Goal: Transaction & Acquisition: Book appointment/travel/reservation

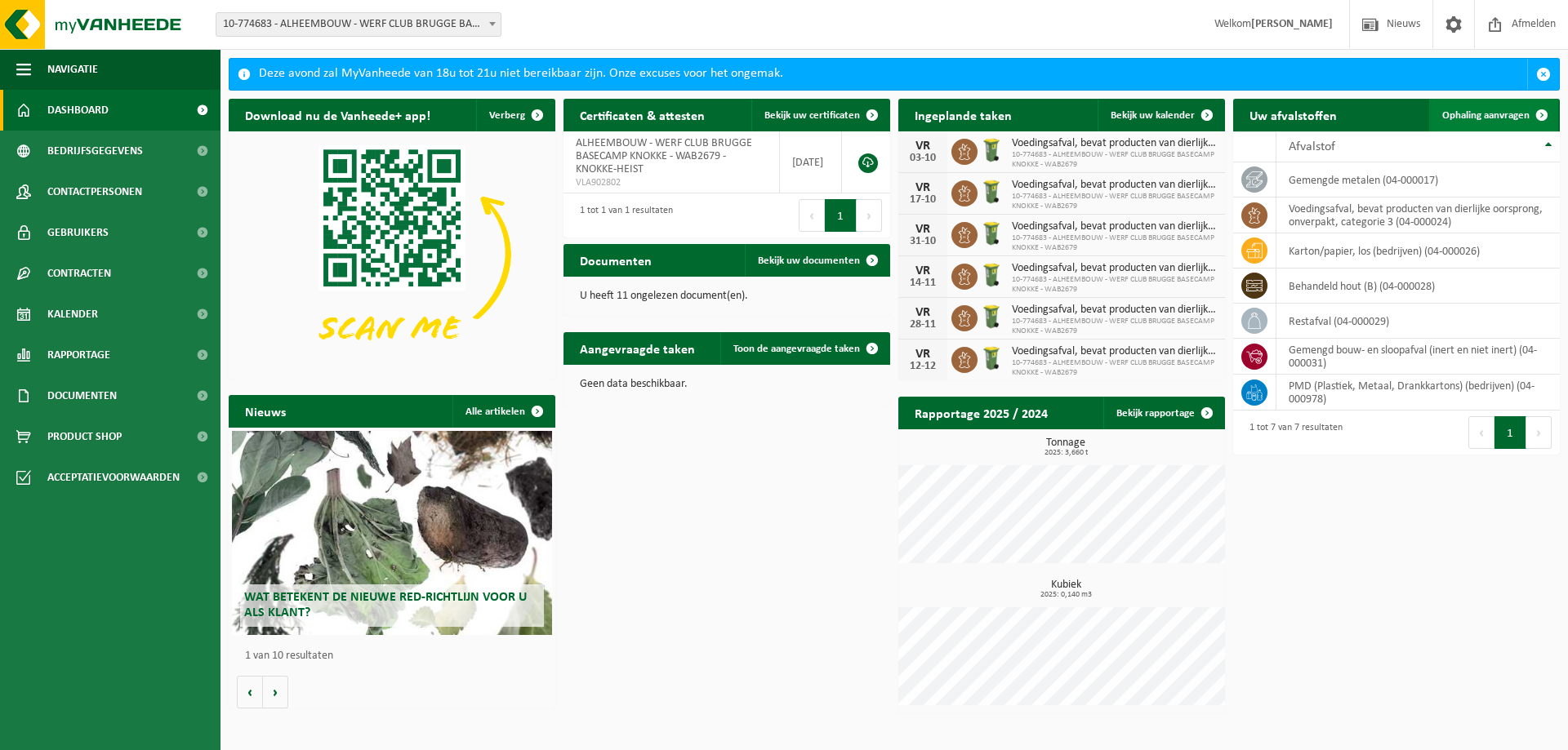
click at [1485, 118] on span "Ophaling aanvragen" at bounding box center [1486, 115] width 87 height 10
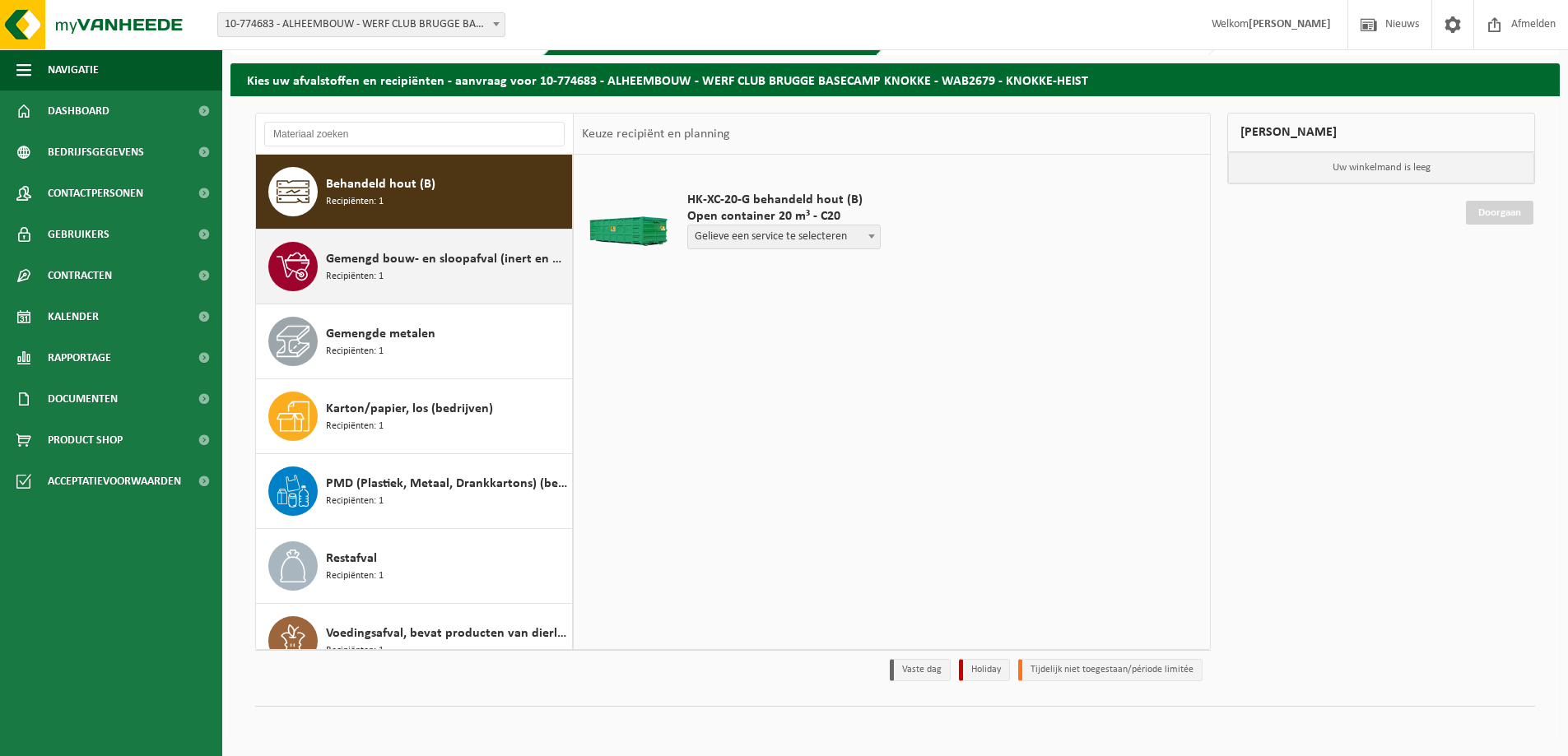
click at [453, 283] on div "Gemengd bouw- en sloopafval (inert en niet inert) Recipiënten: 1" at bounding box center [446, 266] width 242 height 49
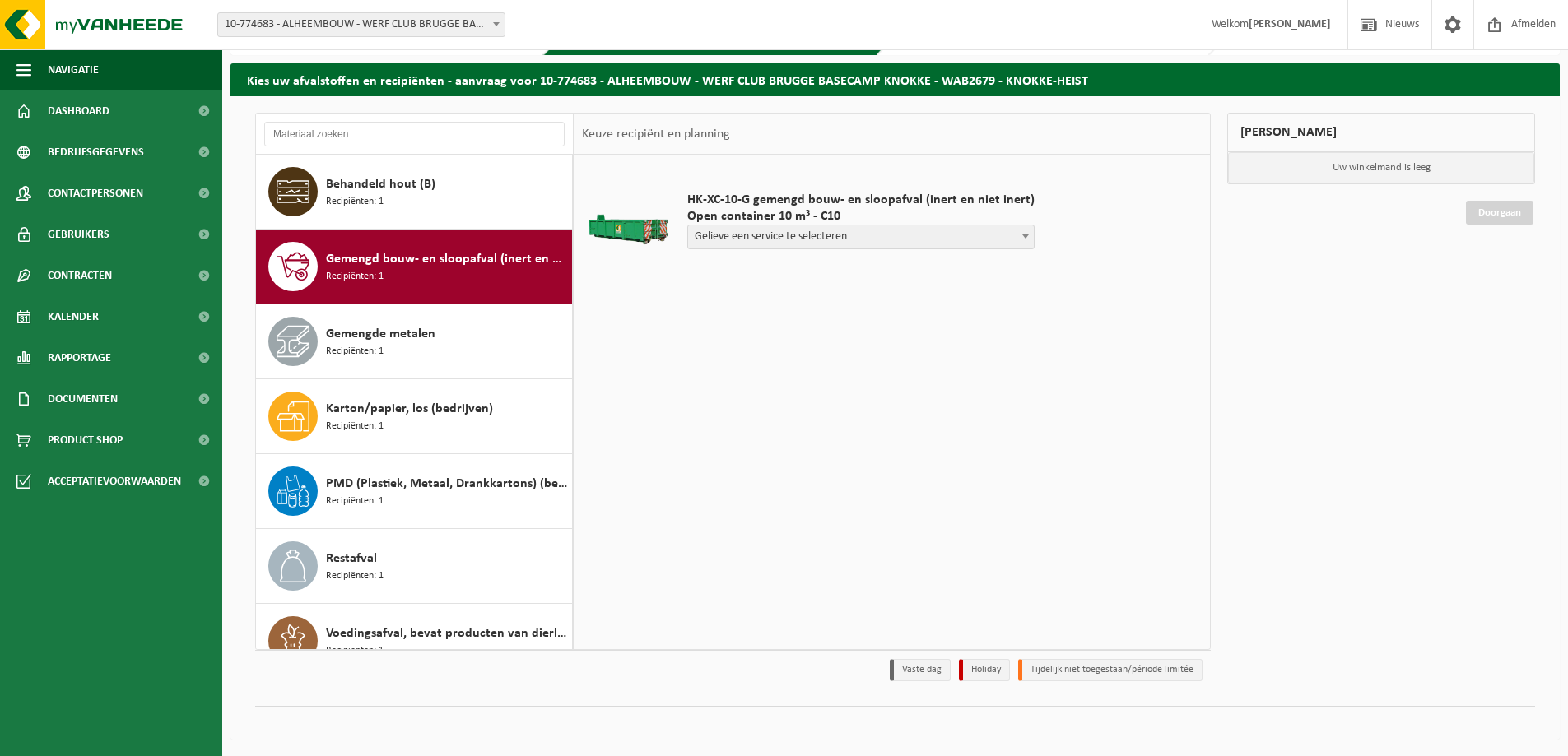
click at [918, 240] on span "Gelieve een service te selecteren" at bounding box center [861, 237] width 345 height 23
select select "P2PL-VEL-099148_HK-XC-10-GN-00_04-000031_72"
click at [821, 272] on input "text" at bounding box center [774, 268] width 174 height 21
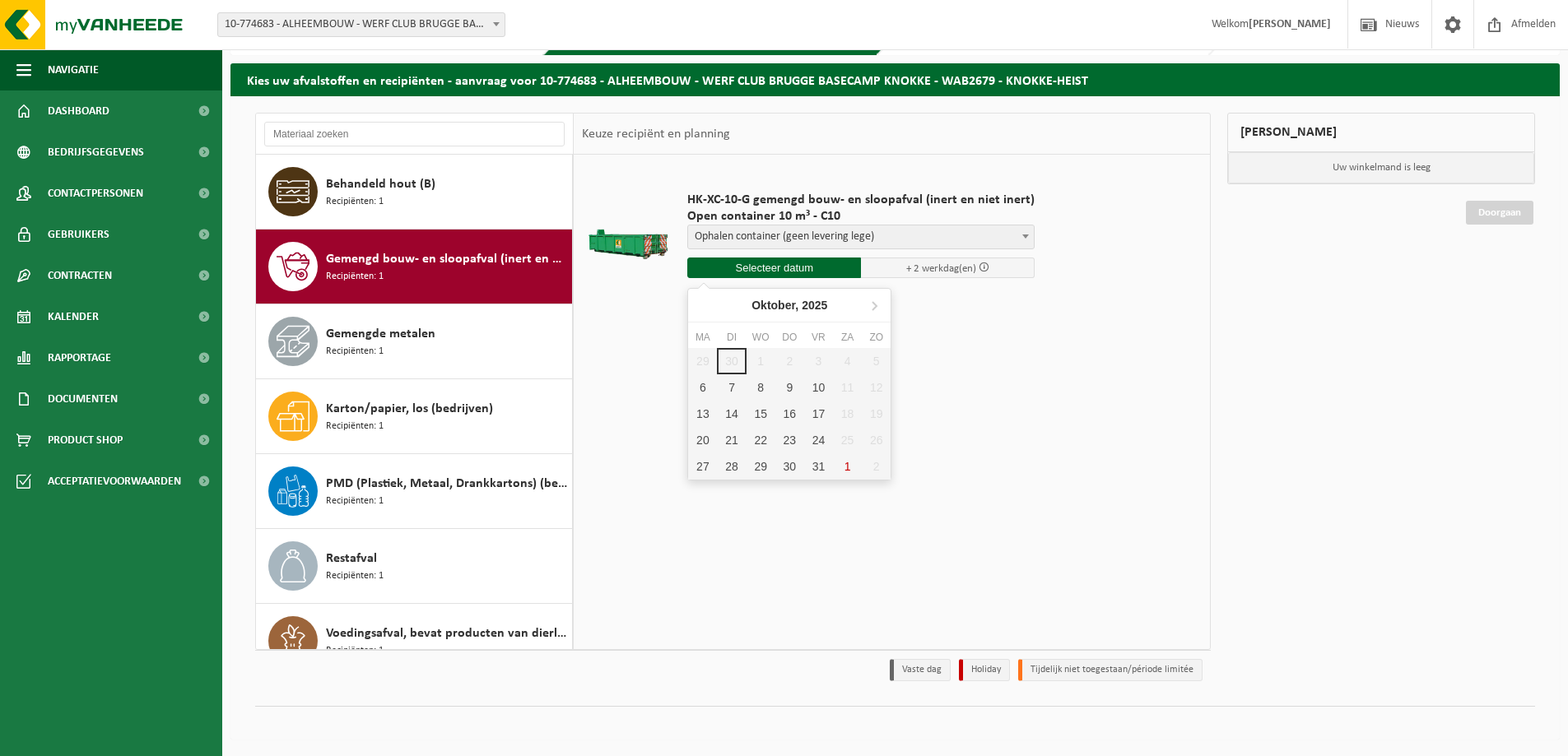
click at [819, 366] on div "29 30 1 2 3 4 5 6 7 8 9 10 11 12 13 14 15 16 17 18 19 20 21 22 23 24 25 26 27 2…" at bounding box center [789, 413] width 203 height 132
click at [704, 385] on div "6" at bounding box center [702, 387] width 29 height 26
type input "Van [DATE]"
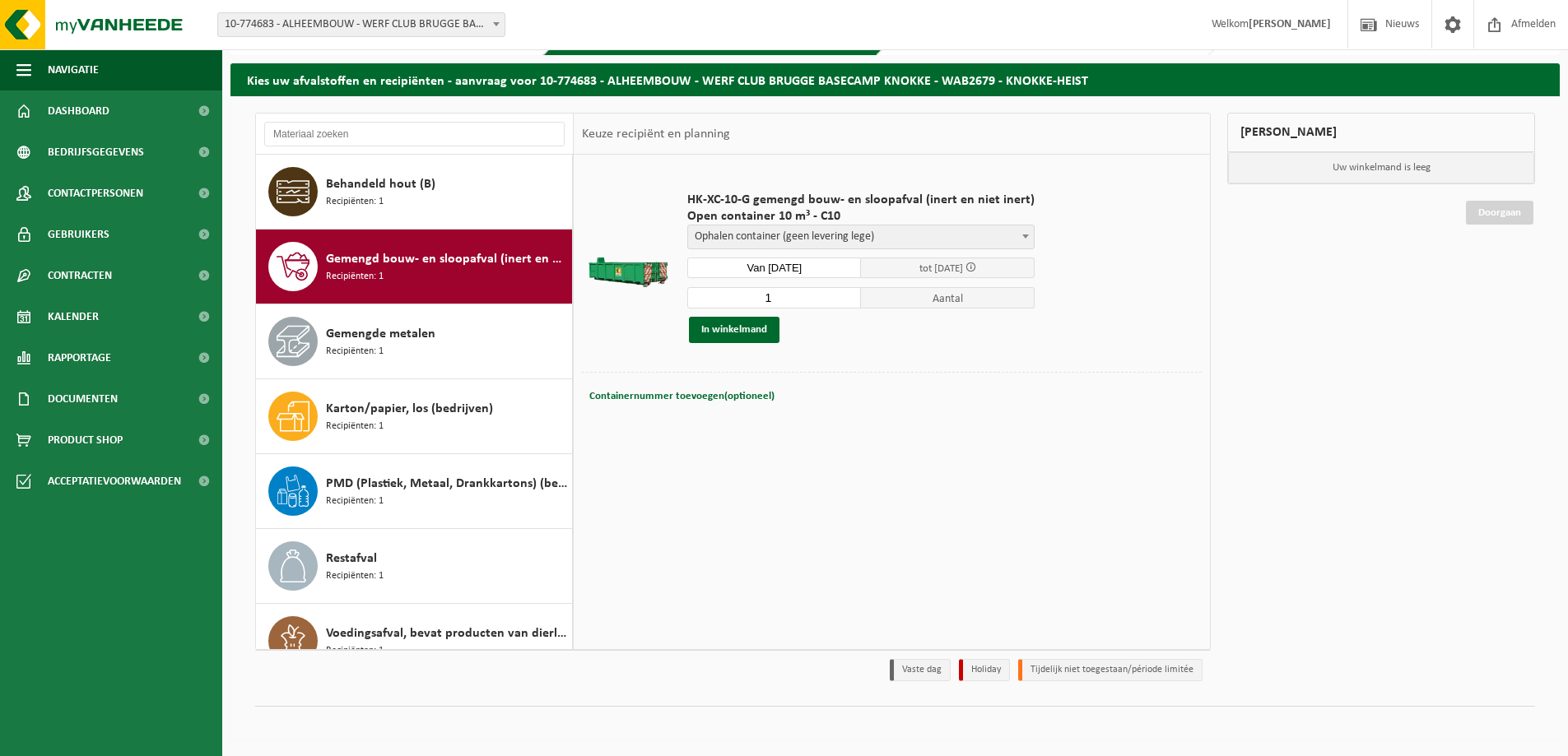
click at [769, 262] on input "Van [DATE]" at bounding box center [774, 268] width 174 height 21
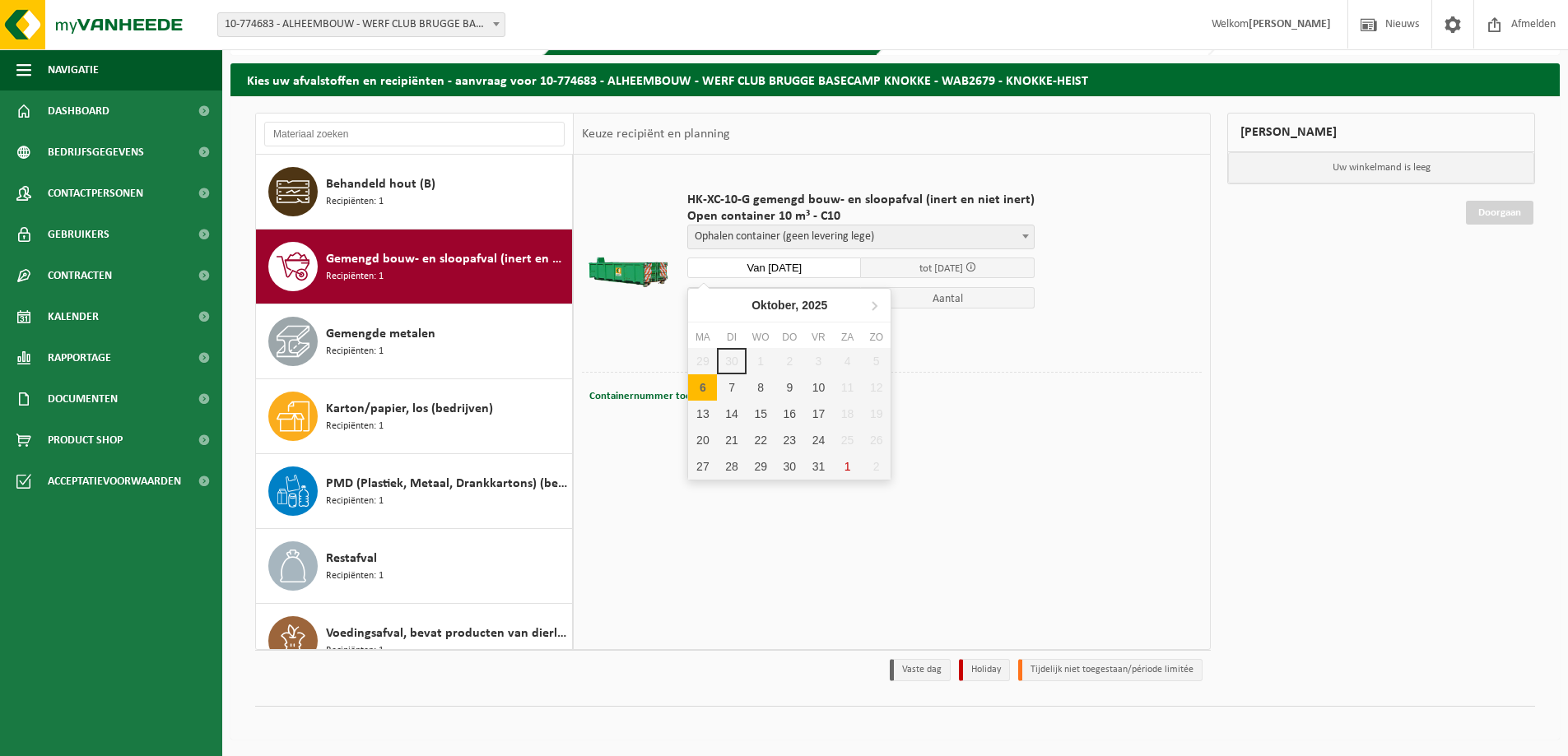
click at [789, 357] on div "29 30 1 2 3 4 5 6 7 8 9 10 11 12 13 14 15 16 17 18 19 20 21 22 23 24 25 26 27 2…" at bounding box center [789, 413] width 203 height 132
click at [693, 387] on div "6" at bounding box center [702, 387] width 29 height 26
click at [708, 379] on div "6" at bounding box center [702, 387] width 29 height 26
type input "Van [DATE]"
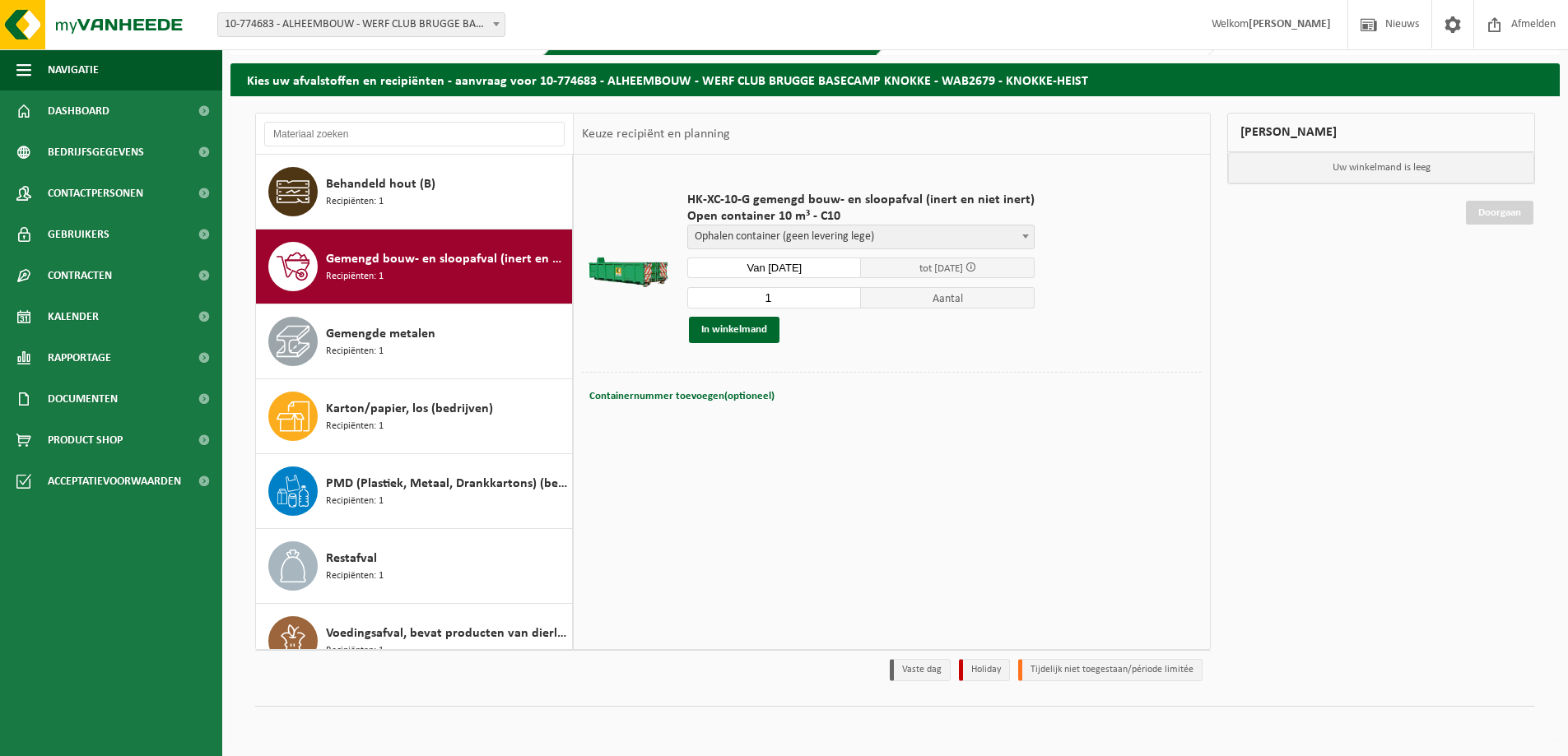
drag, startPoint x: 813, startPoint y: 296, endPoint x: 802, endPoint y: 298, distance: 11.2
click at [802, 298] on input "1" at bounding box center [774, 298] width 174 height 21
type input "2"
click at [841, 296] on input "2" at bounding box center [774, 298] width 174 height 21
click at [763, 329] on button "In winkelmand" at bounding box center [734, 329] width 91 height 26
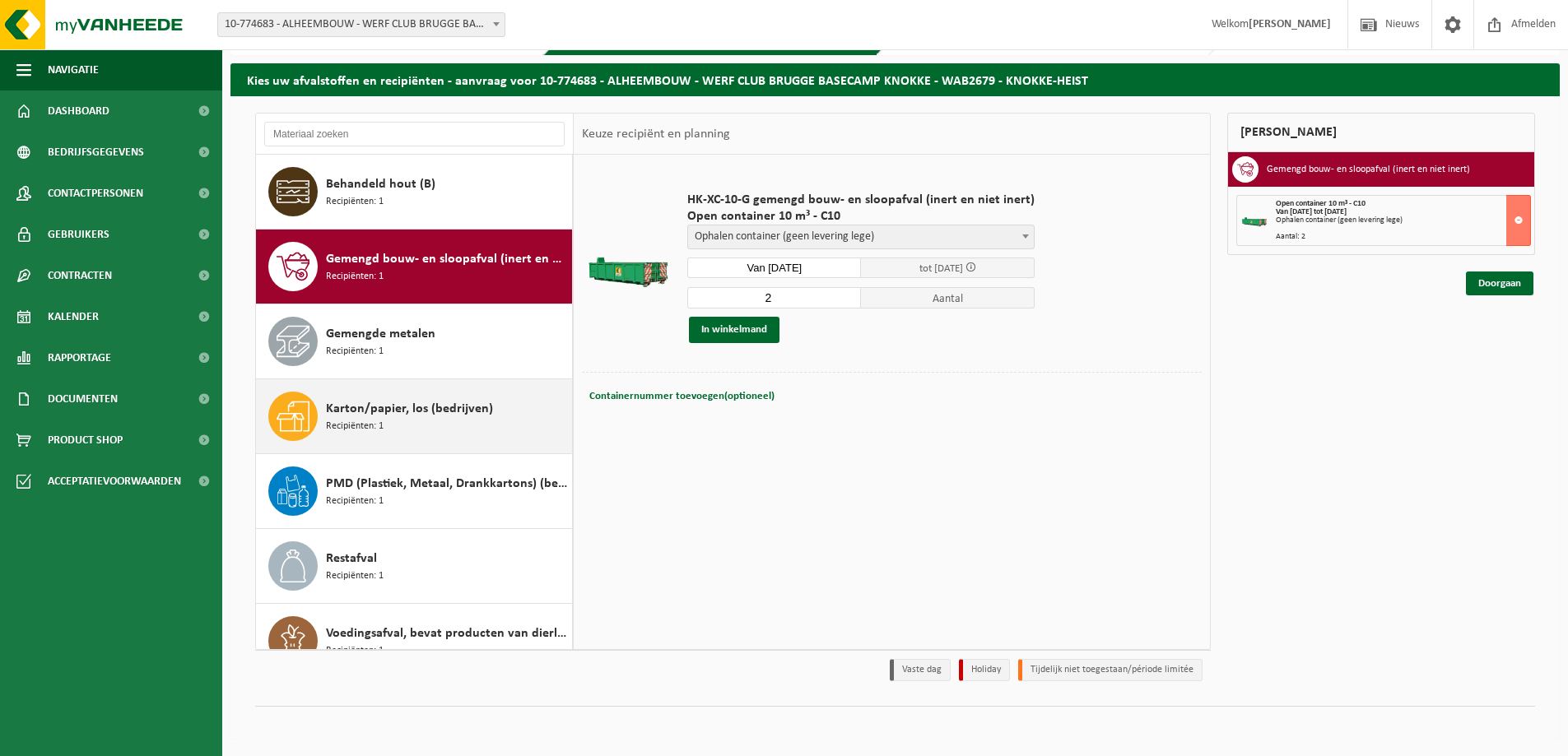
click at [427, 429] on div "Karton/papier, los (bedrijven) Recipiënten: 1" at bounding box center [446, 416] width 242 height 49
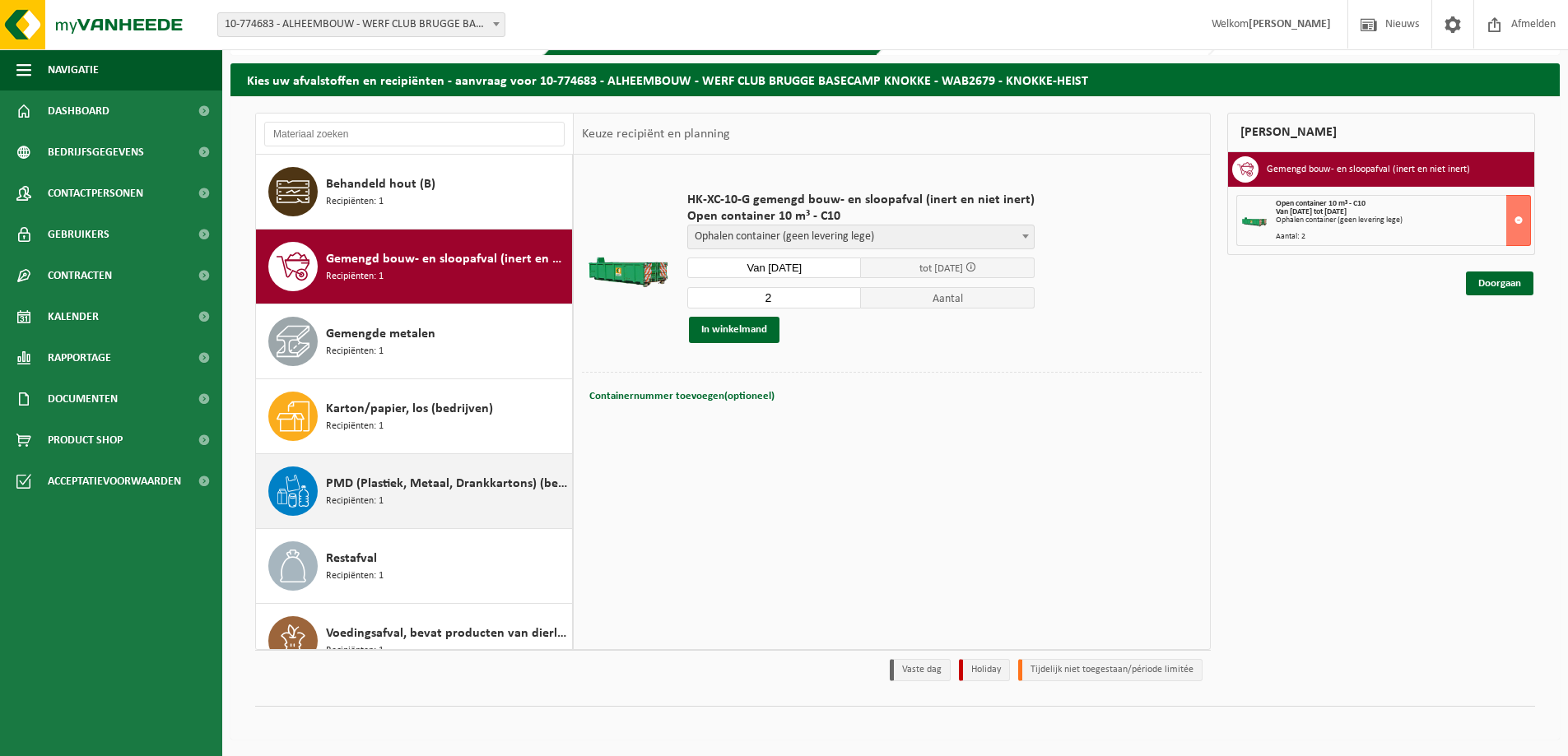
scroll to position [29, 0]
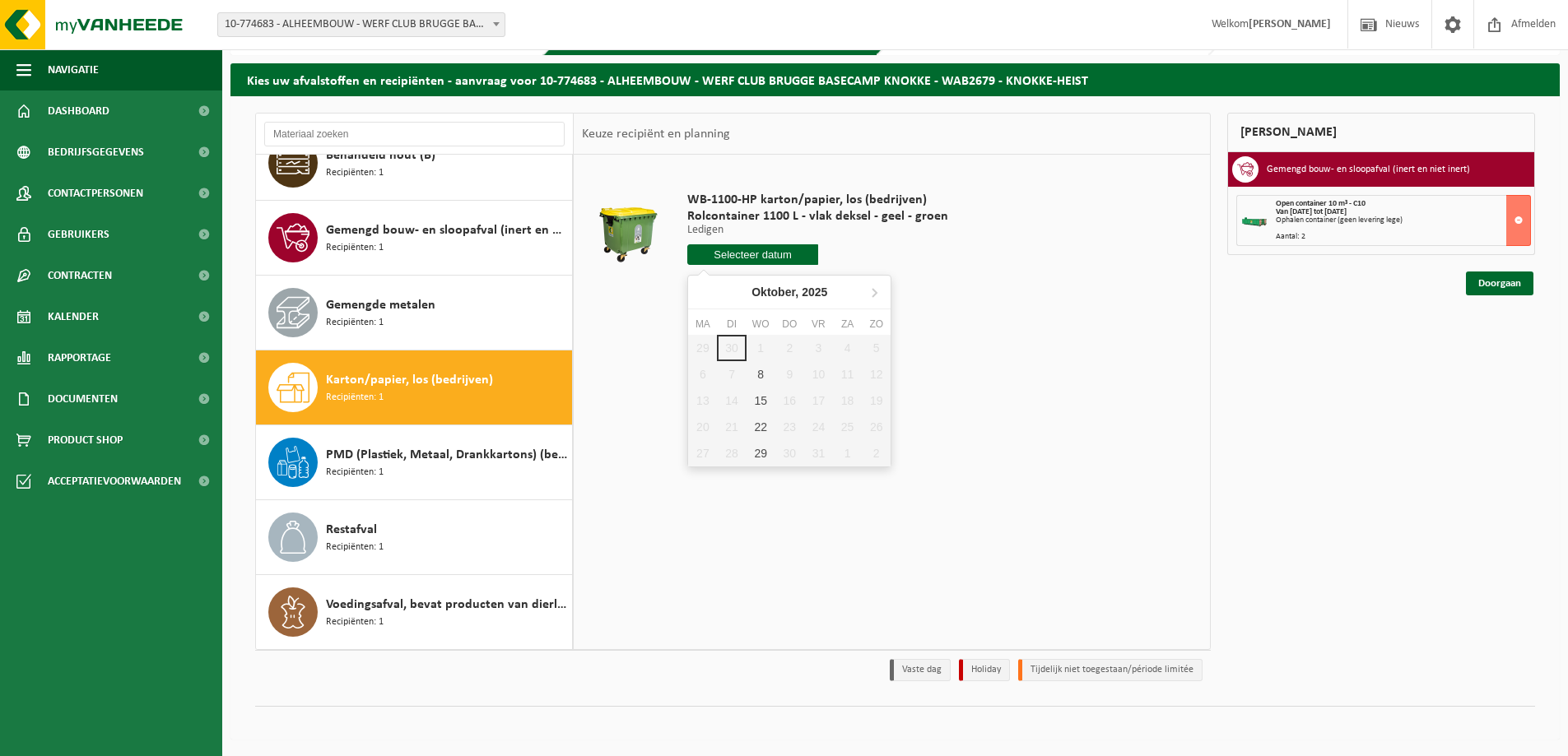
click at [767, 258] on input "text" at bounding box center [752, 255] width 131 height 21
click at [756, 367] on div "8" at bounding box center [761, 374] width 29 height 26
type input "Van [DATE]"
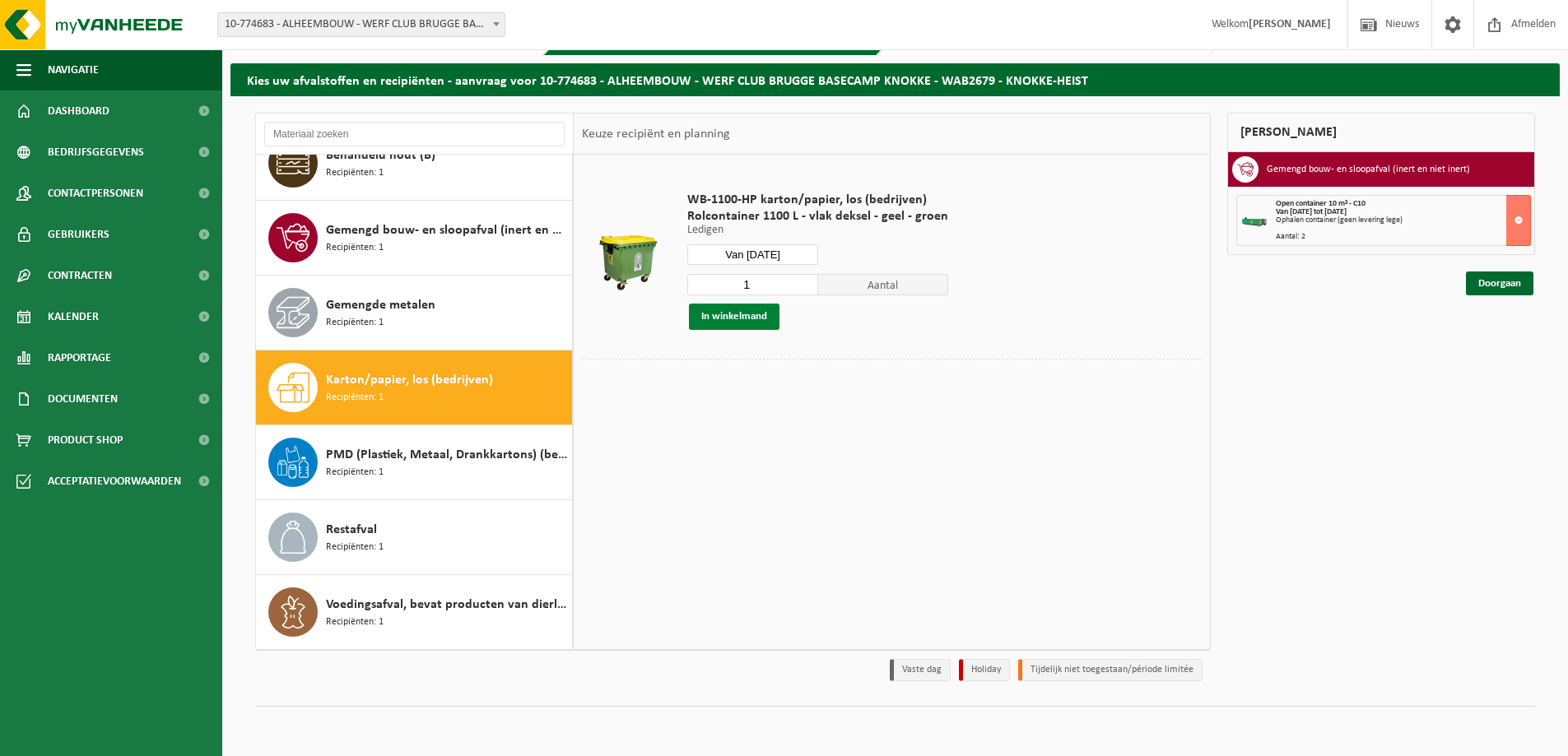
click at [764, 310] on button "In winkelmand" at bounding box center [734, 316] width 91 height 26
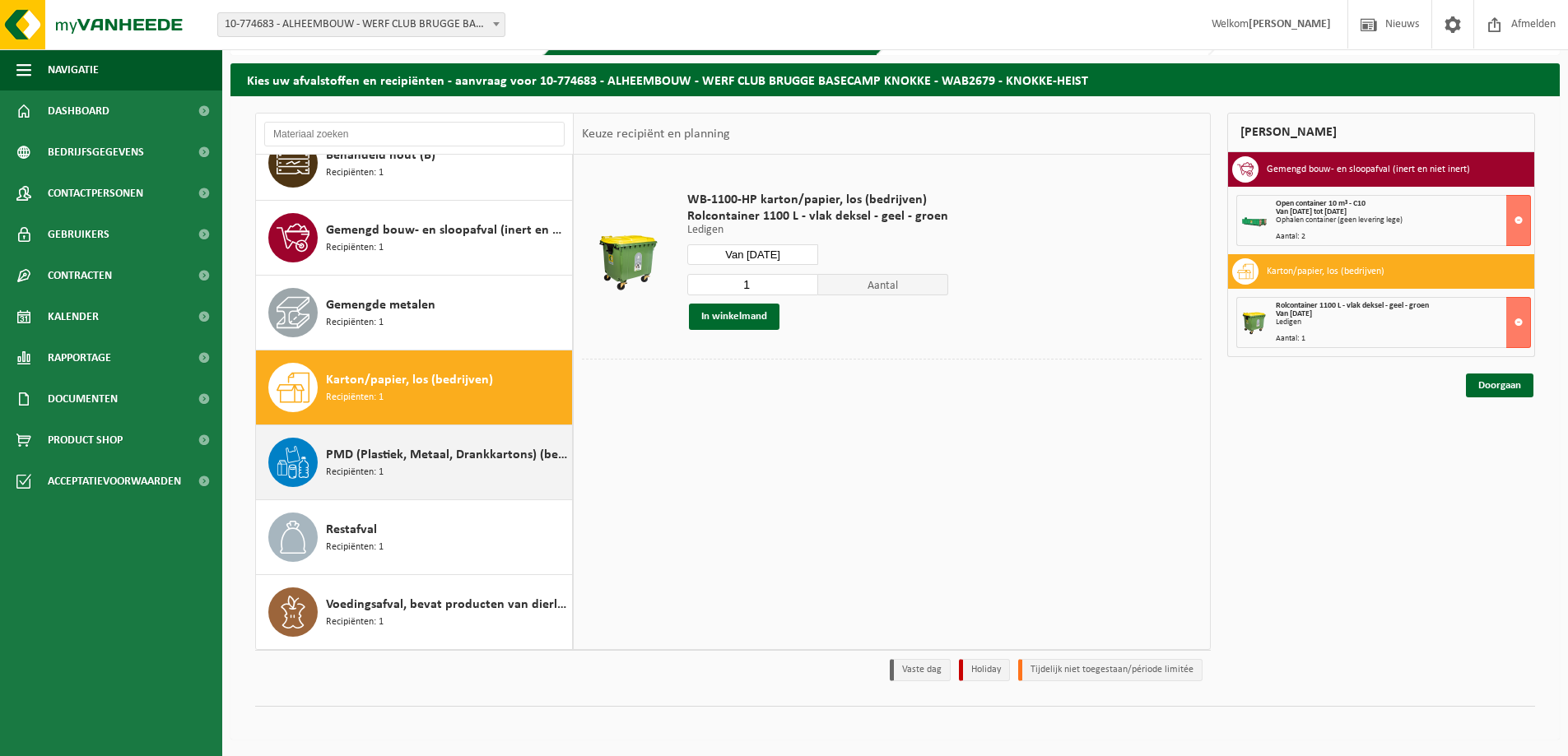
click at [464, 462] on span "PMD (Plastiek, Metaal, Drankkartons) (bedrijven)" at bounding box center [446, 455] width 242 height 20
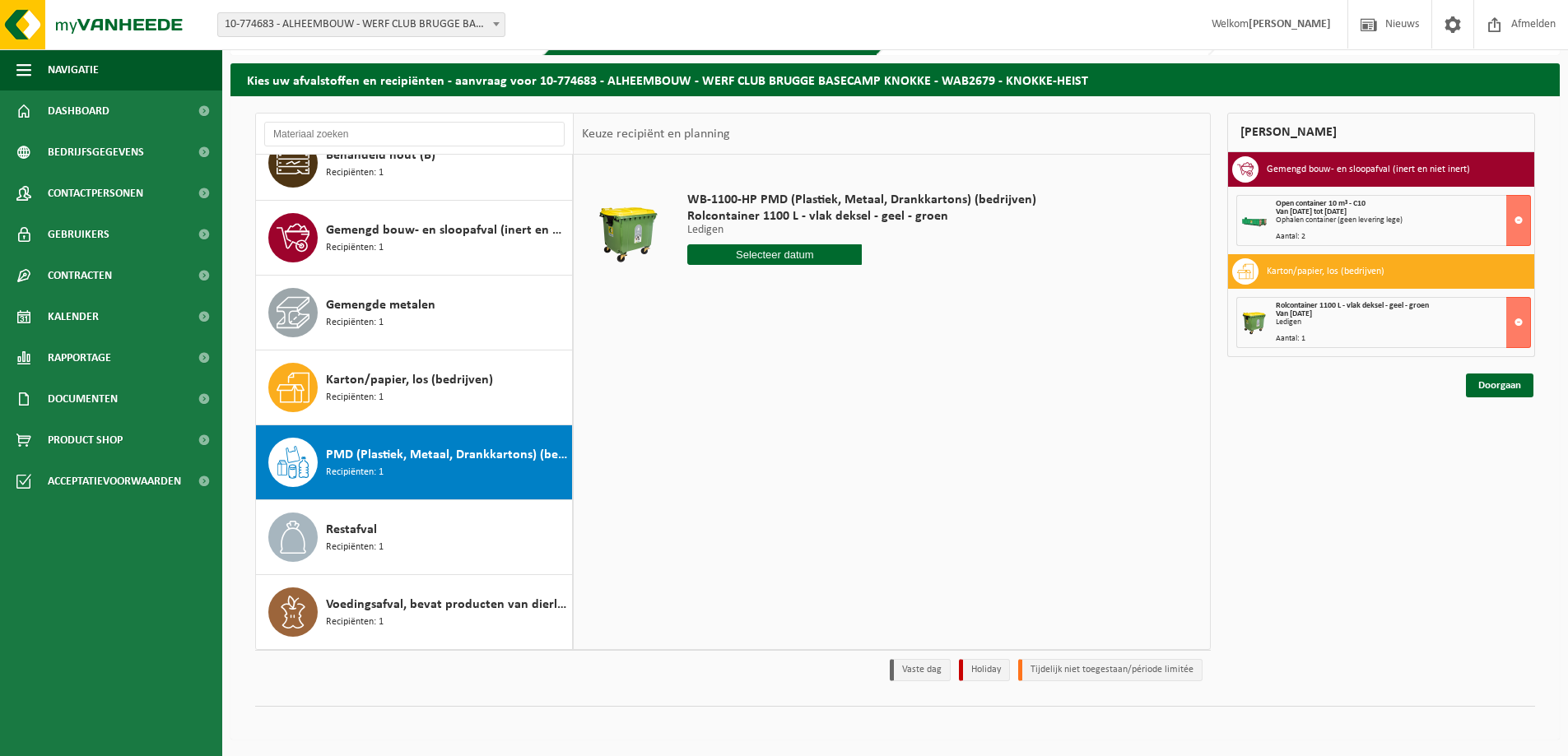
click at [749, 247] on input "text" at bounding box center [774, 255] width 175 height 21
click at [784, 346] on div "2" at bounding box center [790, 348] width 29 height 26
type input "Van [DATE]"
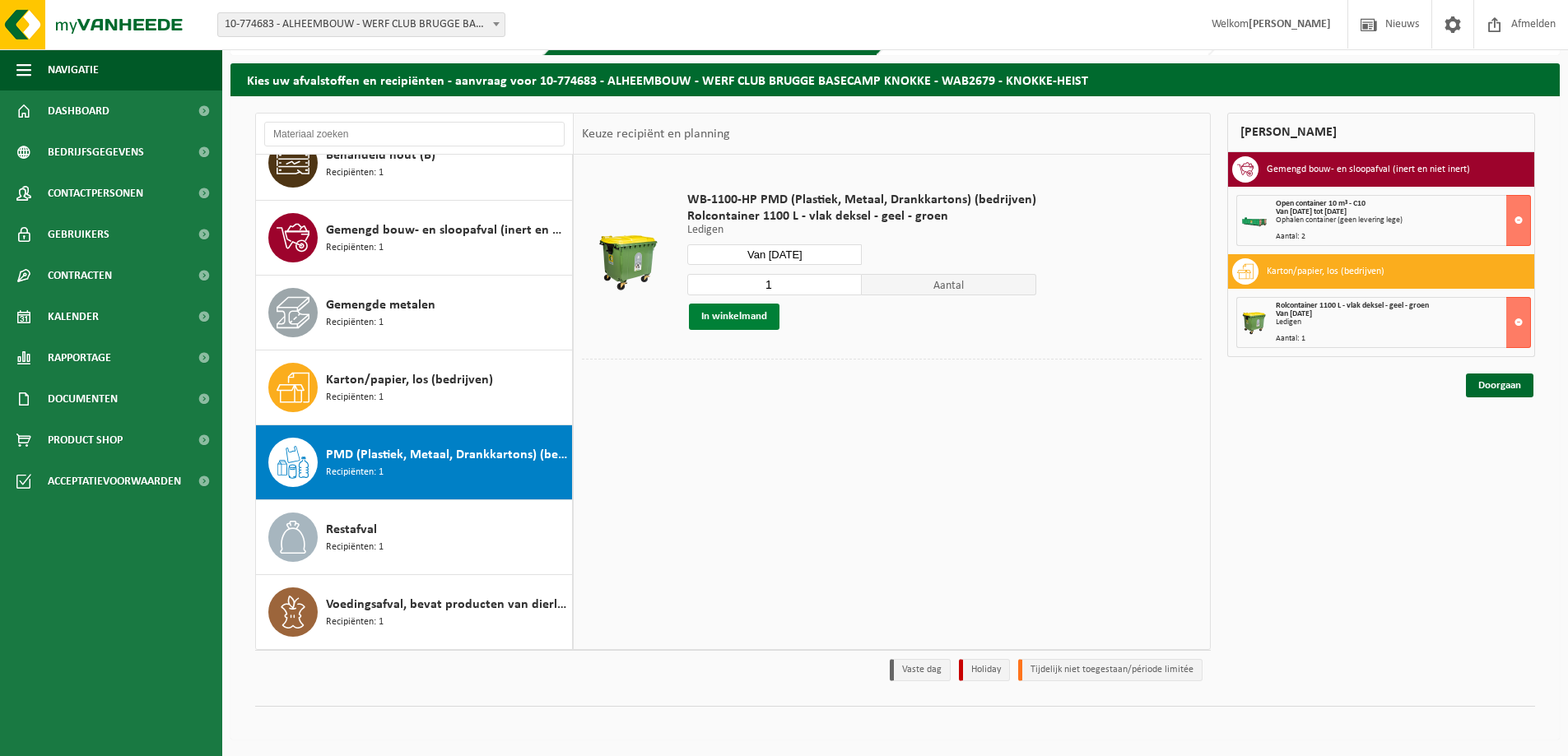
click at [758, 317] on button "In winkelmand" at bounding box center [734, 316] width 91 height 26
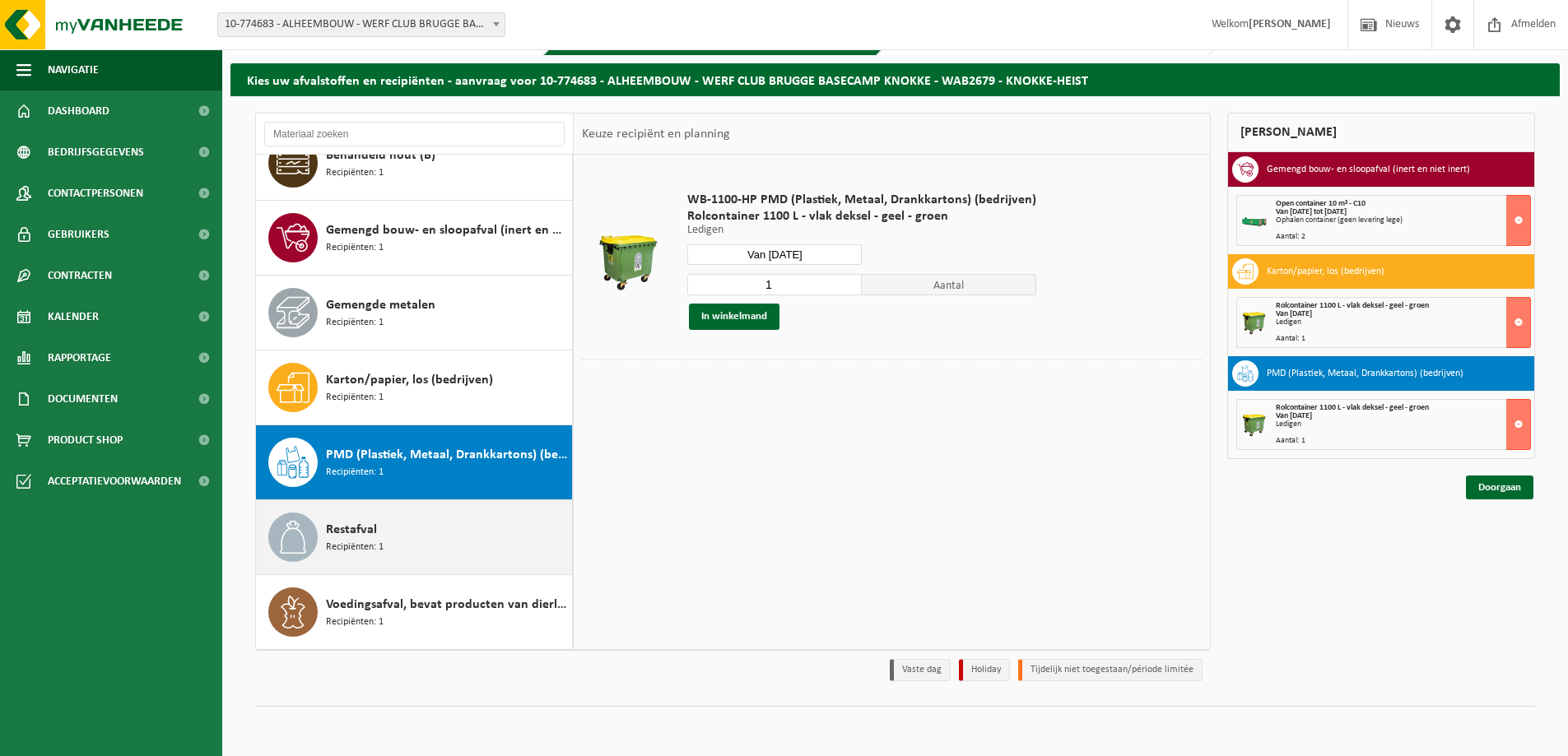
click at [421, 531] on div "Restafval Recipiënten: 1" at bounding box center [446, 537] width 242 height 49
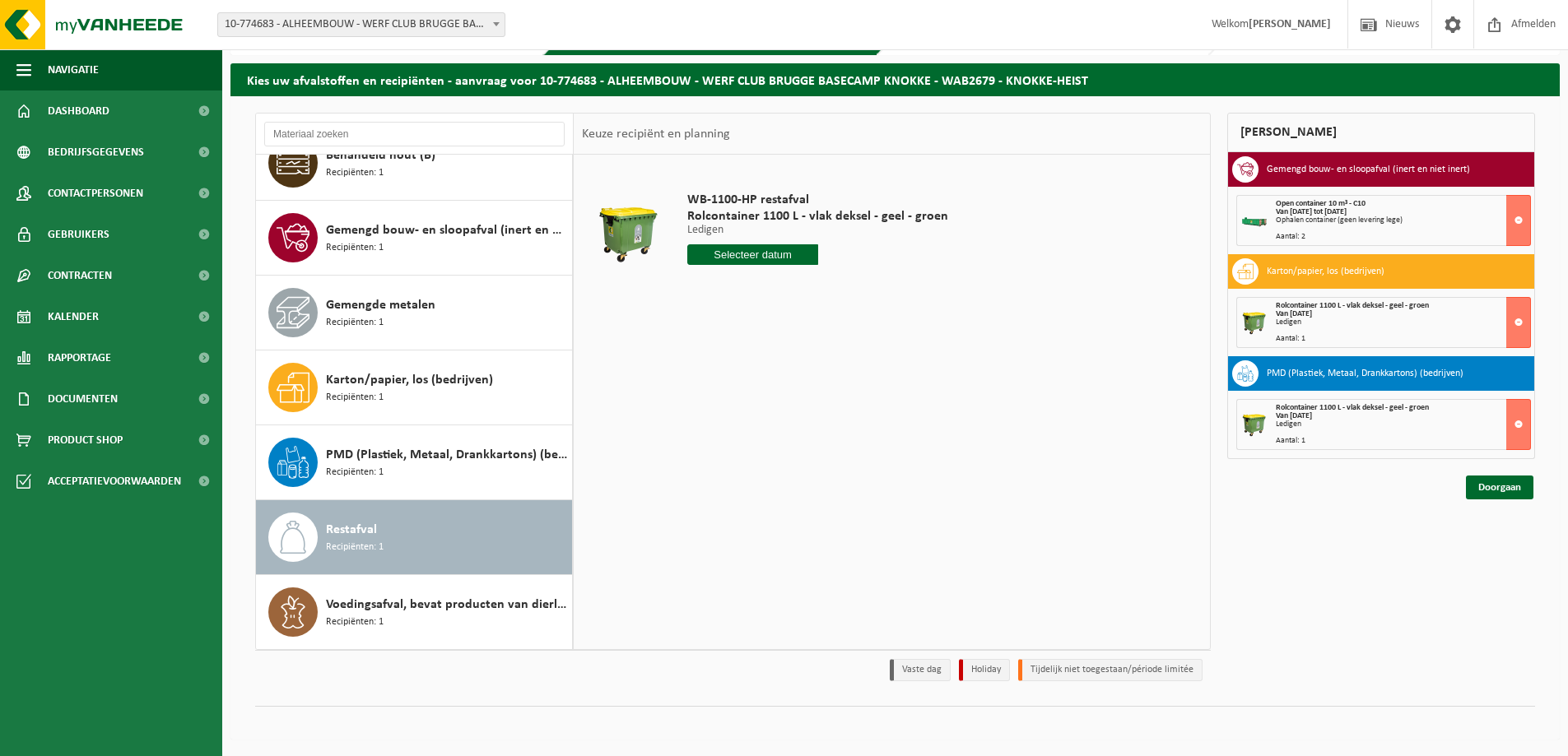
click at [758, 260] on input "text" at bounding box center [752, 255] width 131 height 21
click at [762, 372] on div "8" at bounding box center [761, 374] width 29 height 26
type input "Van [DATE]"
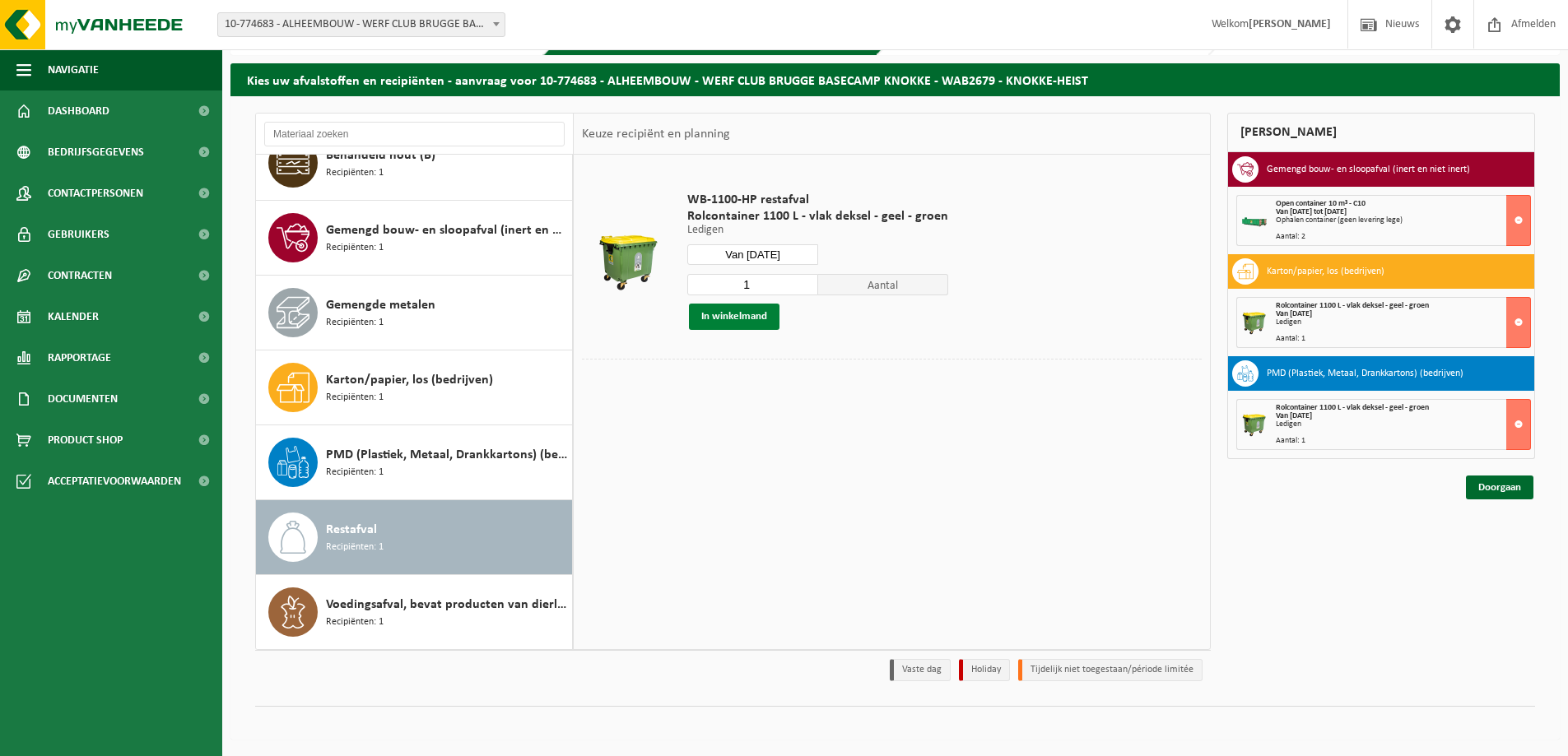
click at [744, 316] on button "In winkelmand" at bounding box center [734, 316] width 91 height 26
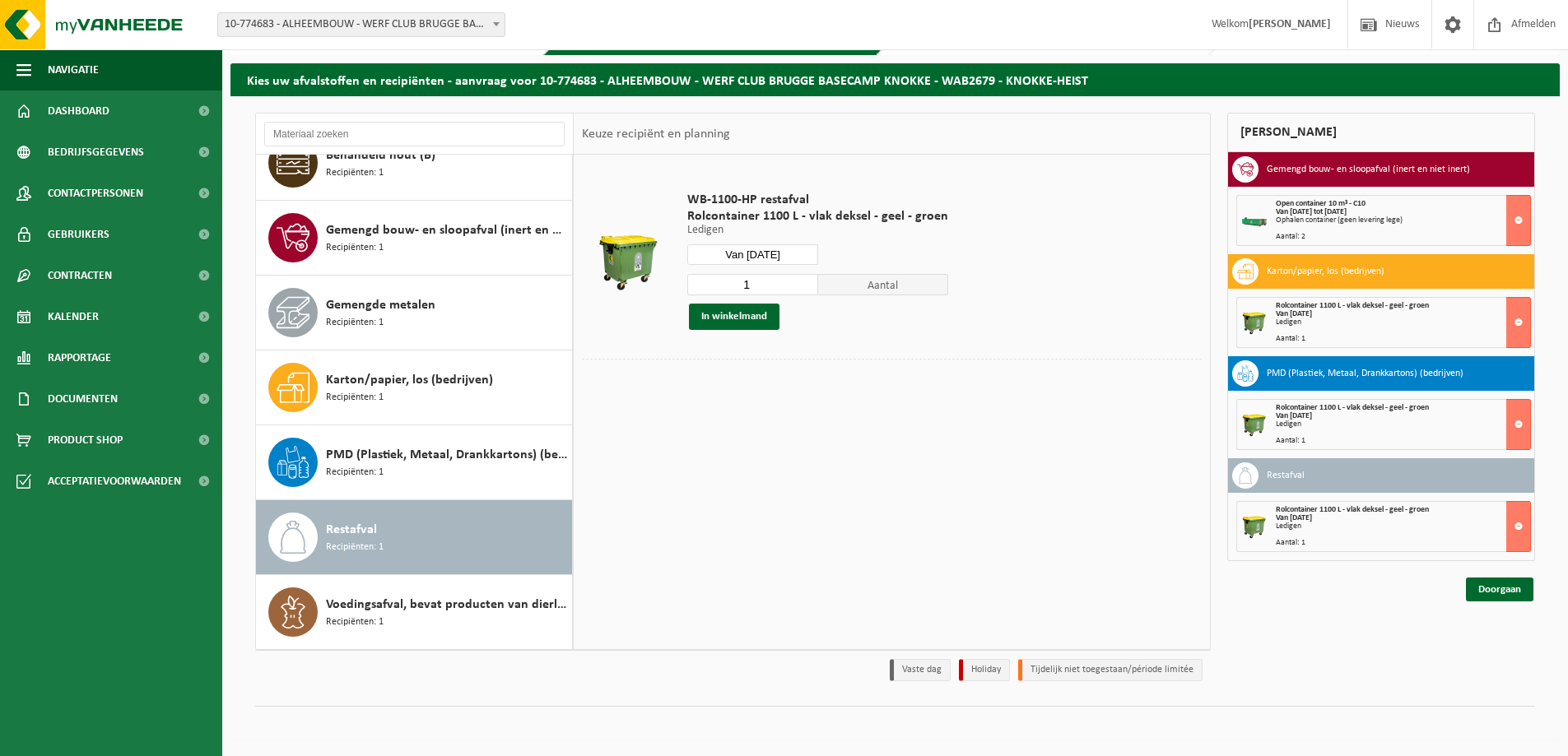
scroll to position [0, 0]
